Goal: Book appointment/travel/reservation

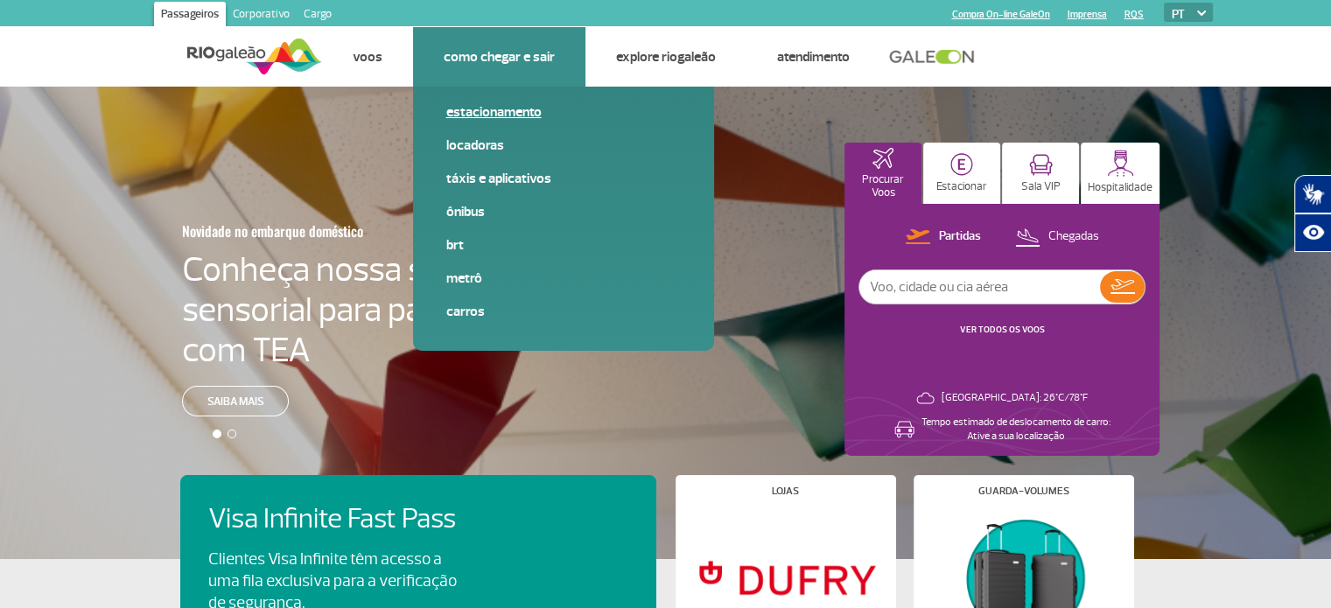
click at [493, 111] on link "Estacionamento" at bounding box center [563, 111] width 234 height 19
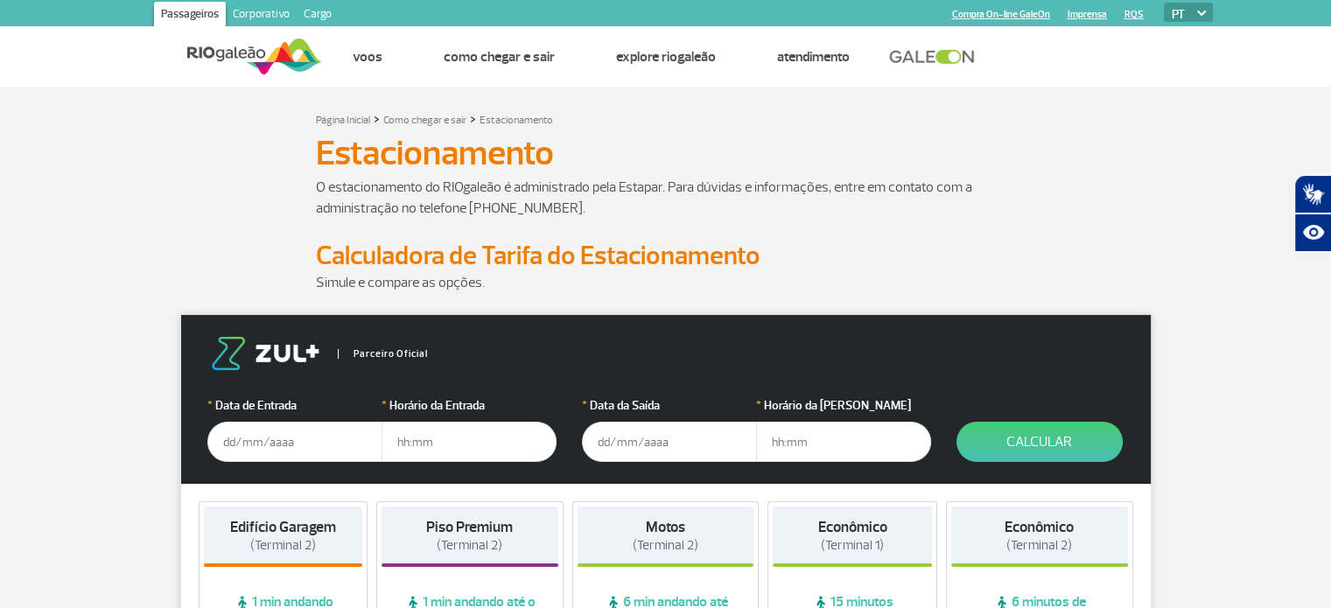
click at [311, 427] on input "text" at bounding box center [294, 442] width 175 height 40
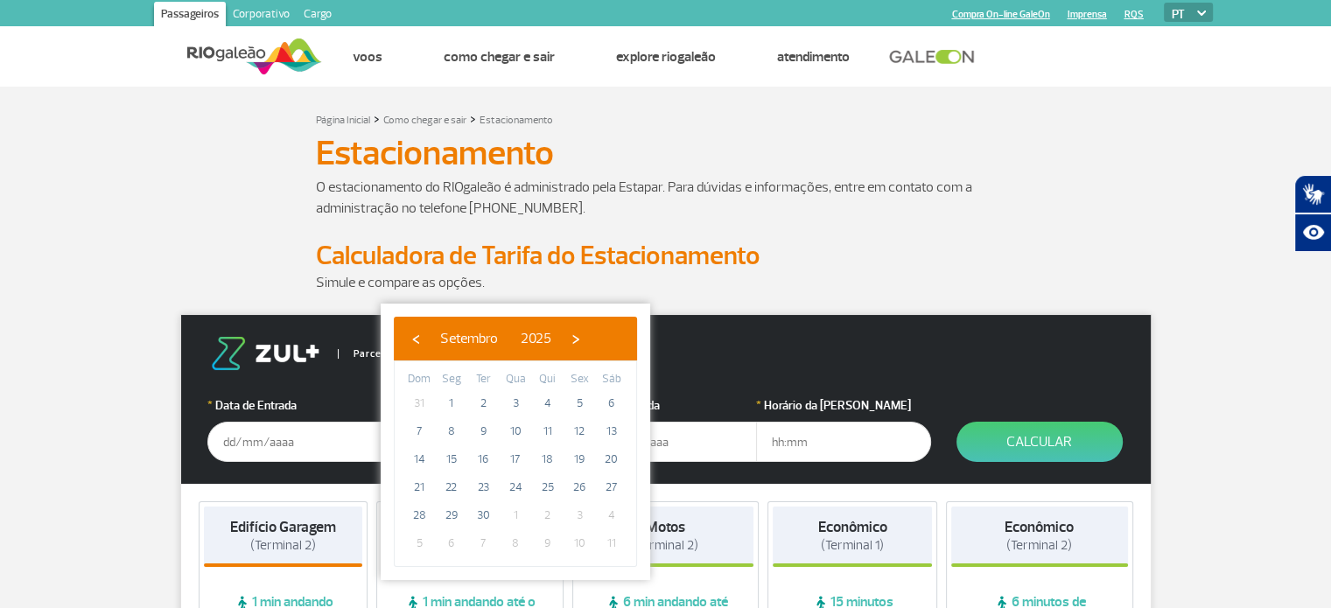
click at [629, 336] on div "‹ ​ Setembro ​ 2025 ​ ›" at bounding box center [515, 339] width 243 height 44
click at [589, 335] on span "›" at bounding box center [575, 338] width 26 height 26
click at [578, 335] on span "›" at bounding box center [565, 338] width 26 height 26
click at [591, 338] on span "›" at bounding box center [578, 338] width 26 height 26
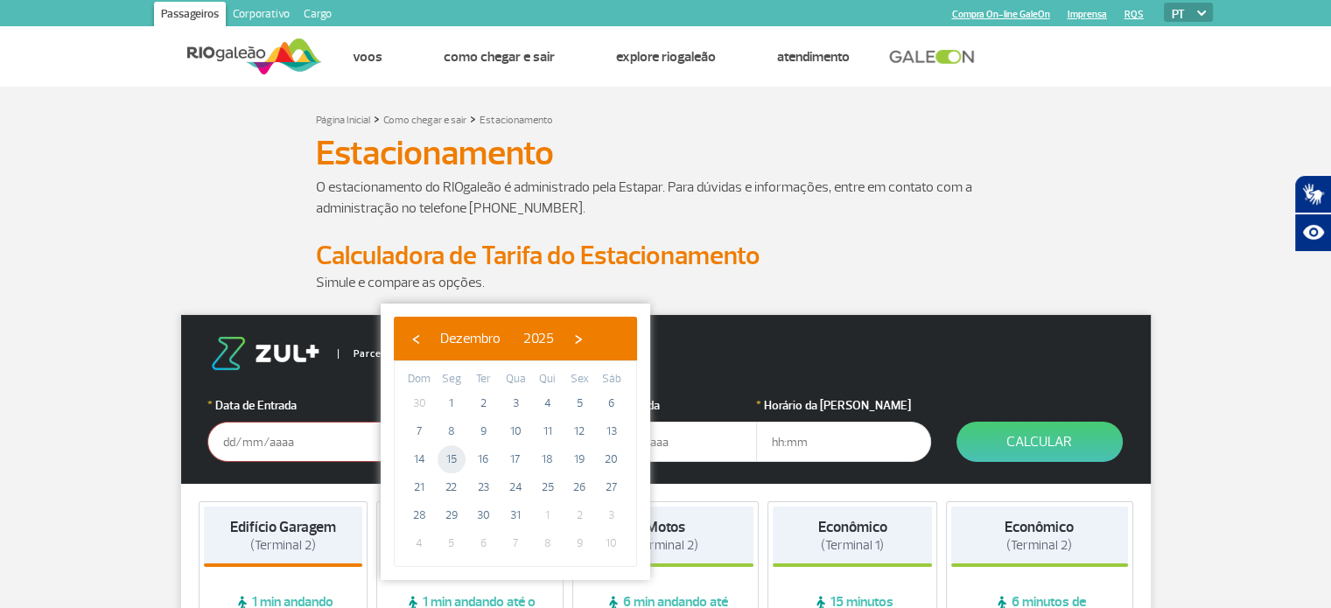
click at [451, 469] on span "15" at bounding box center [451, 459] width 28 height 28
type input "15/12/2025"
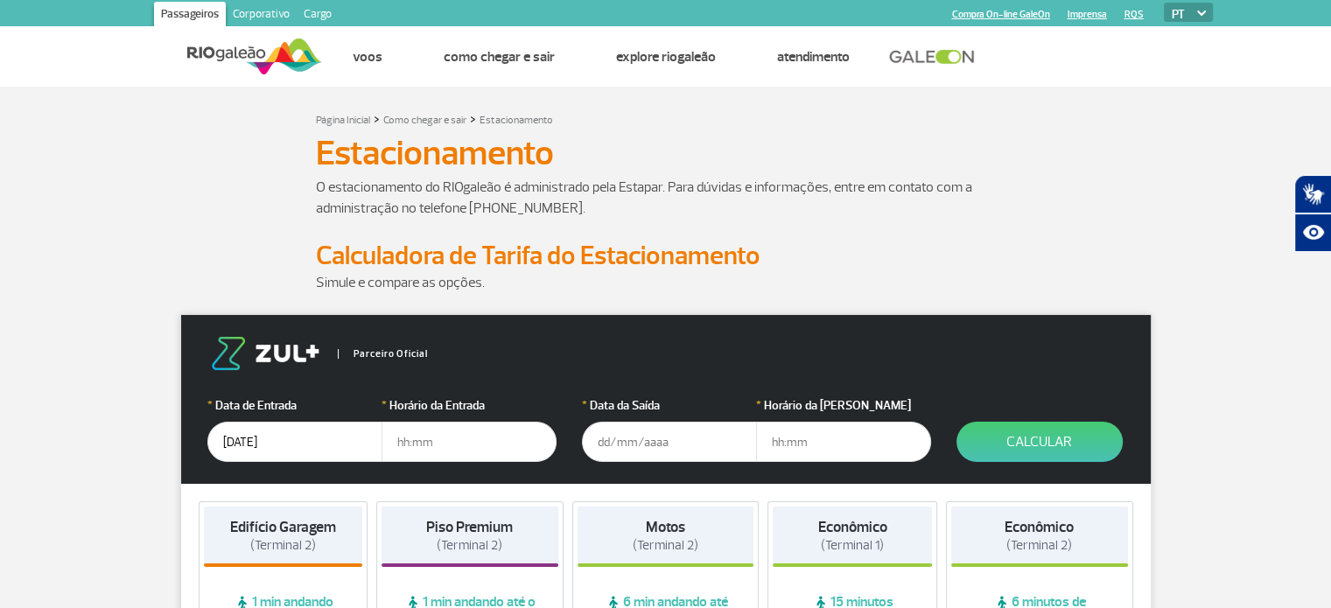
click at [455, 439] on input "text" at bounding box center [468, 442] width 175 height 40
type input "19:00"
click at [669, 455] on input "text" at bounding box center [669, 442] width 175 height 40
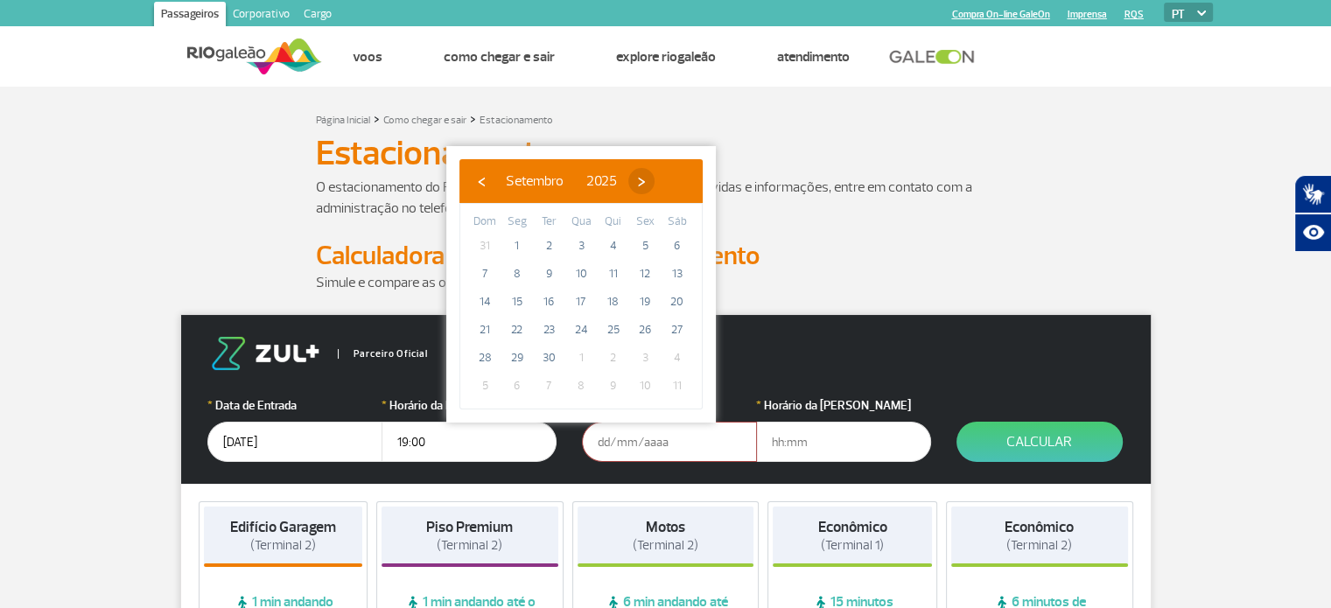
click at [654, 174] on span "›" at bounding box center [641, 181] width 26 height 26
click at [644, 174] on span "›" at bounding box center [631, 181] width 26 height 26
click at [548, 328] on span "23" at bounding box center [548, 330] width 28 height 28
type input "23/12/2025"
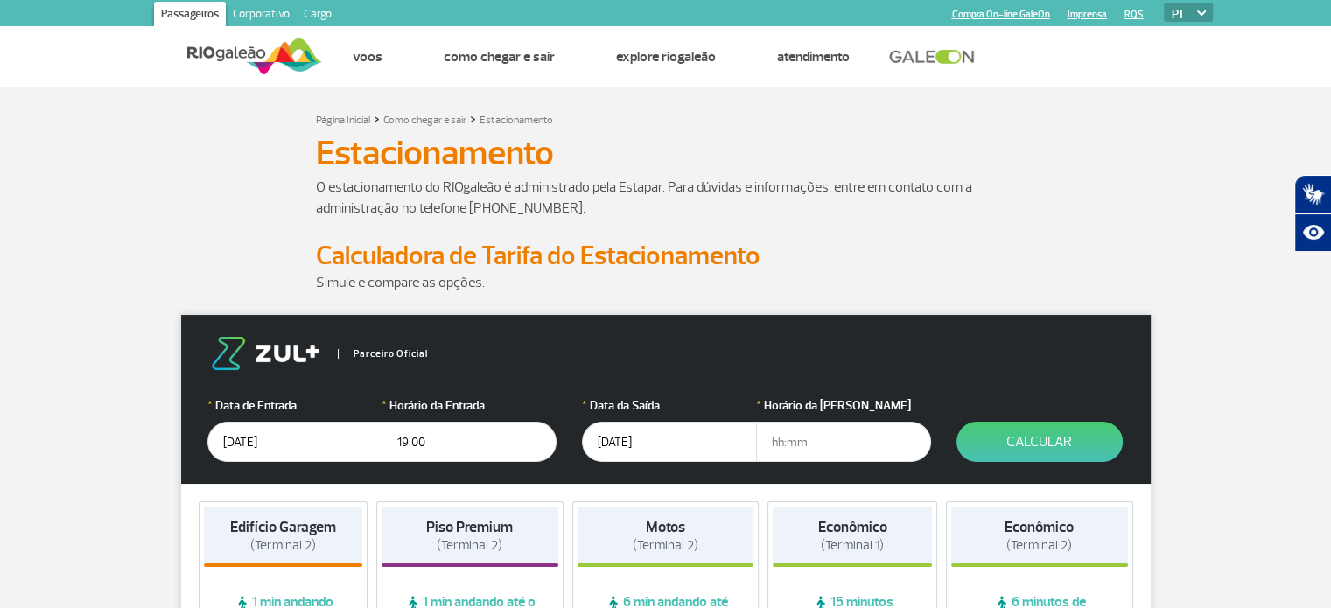
click at [814, 440] on input "text" at bounding box center [843, 442] width 175 height 40
type input "18:00"
click at [984, 431] on button "Calcular" at bounding box center [1039, 442] width 166 height 40
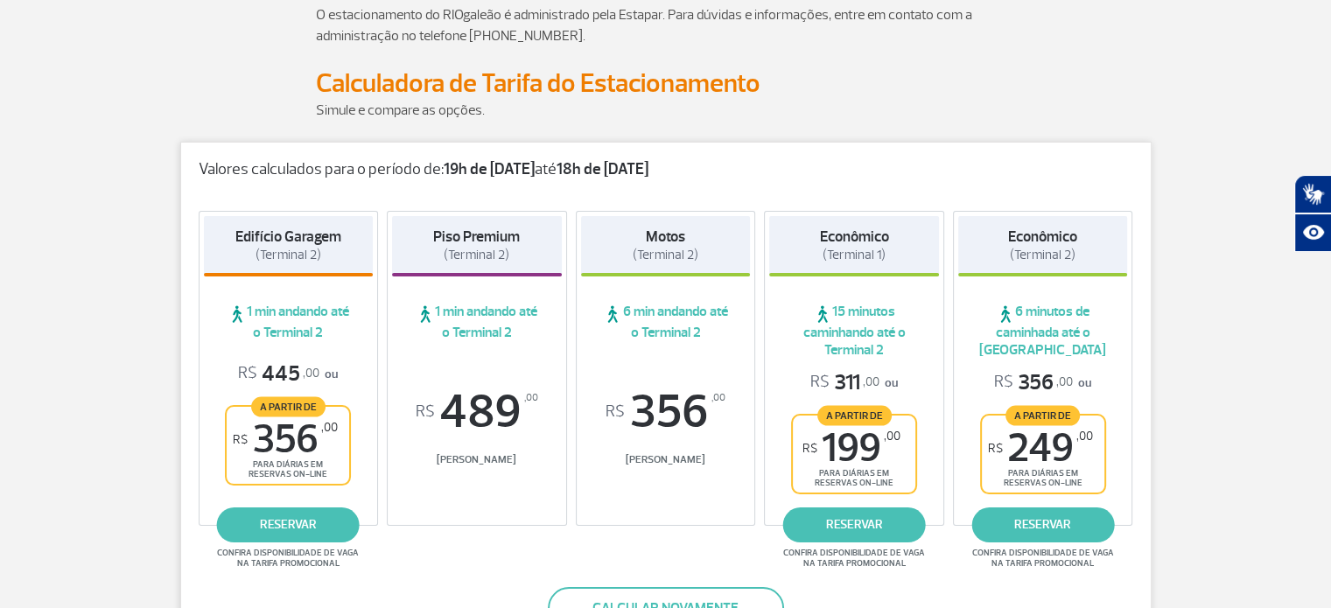
scroll to position [175, 0]
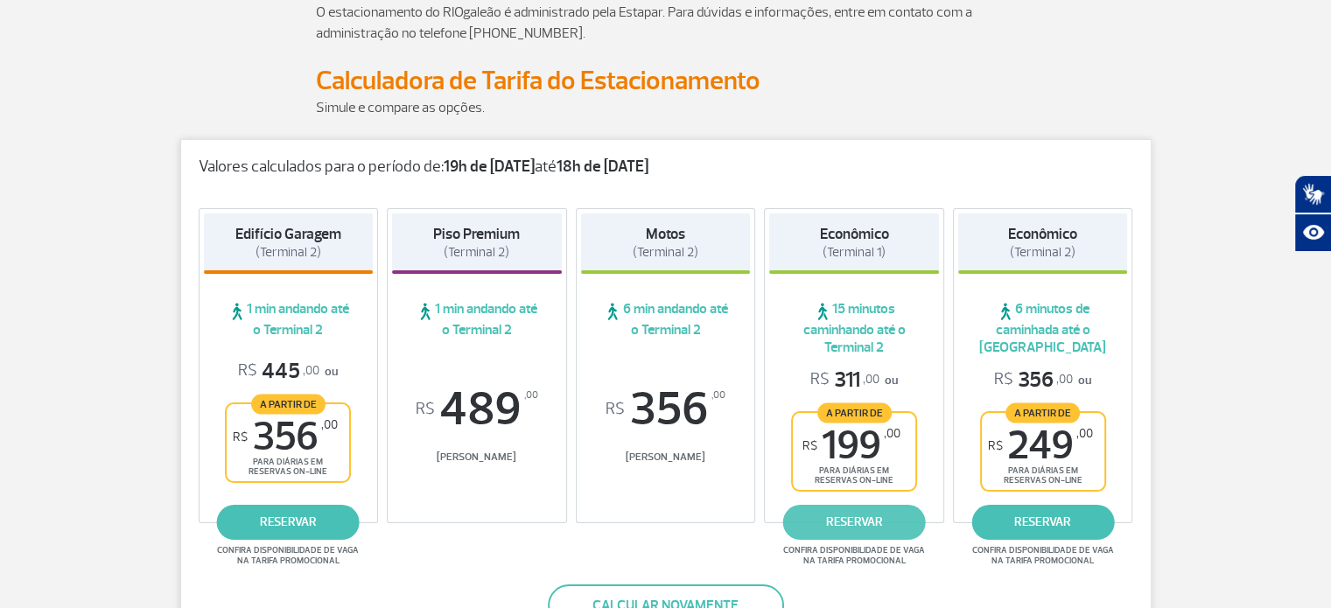
click at [835, 516] on link "reservar" at bounding box center [854, 522] width 143 height 35
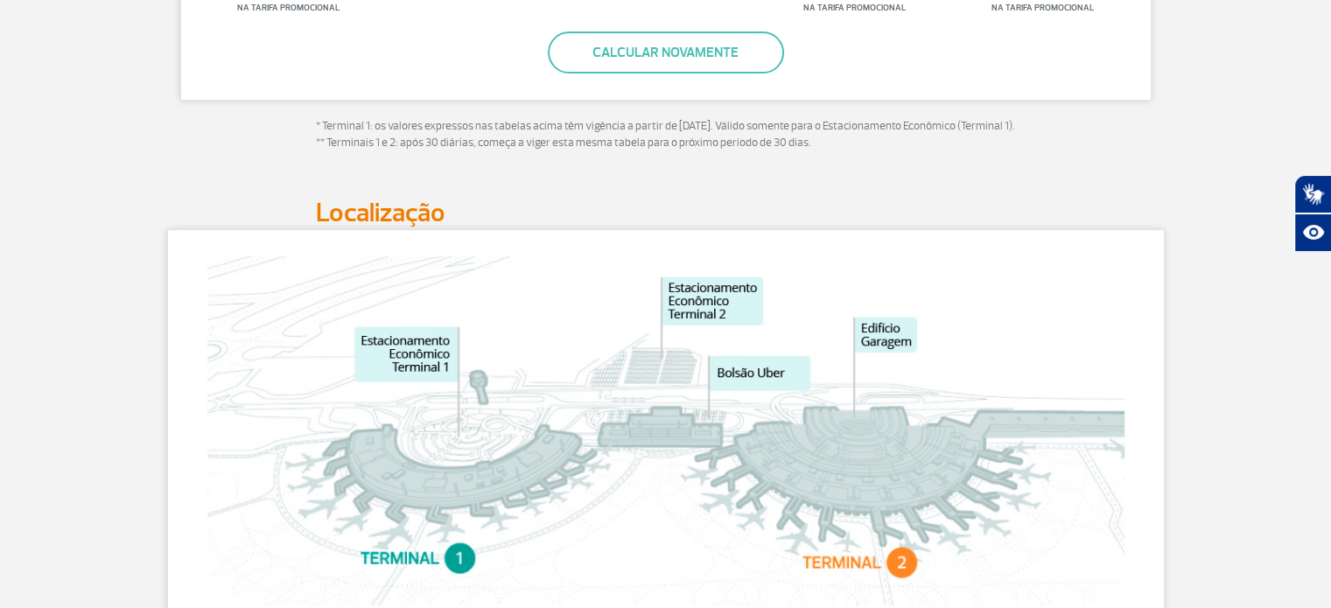
scroll to position [787, 0]
